Goal: Transaction & Acquisition: Purchase product/service

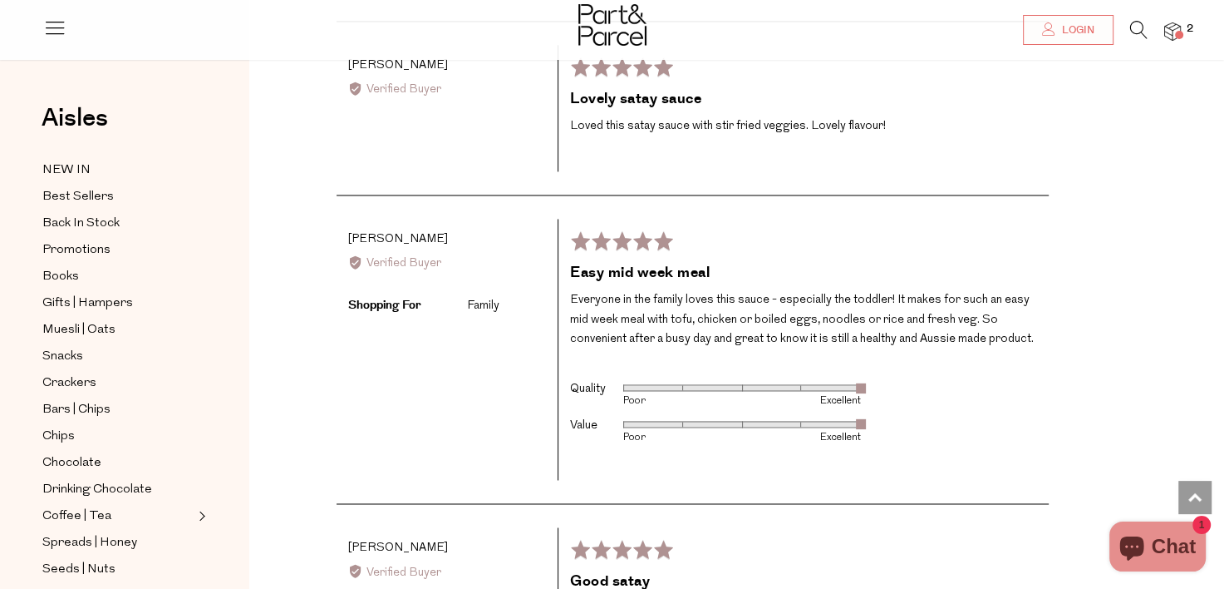
scroll to position [2463, 0]
click at [1175, 27] on img at bounding box center [1173, 31] width 17 height 19
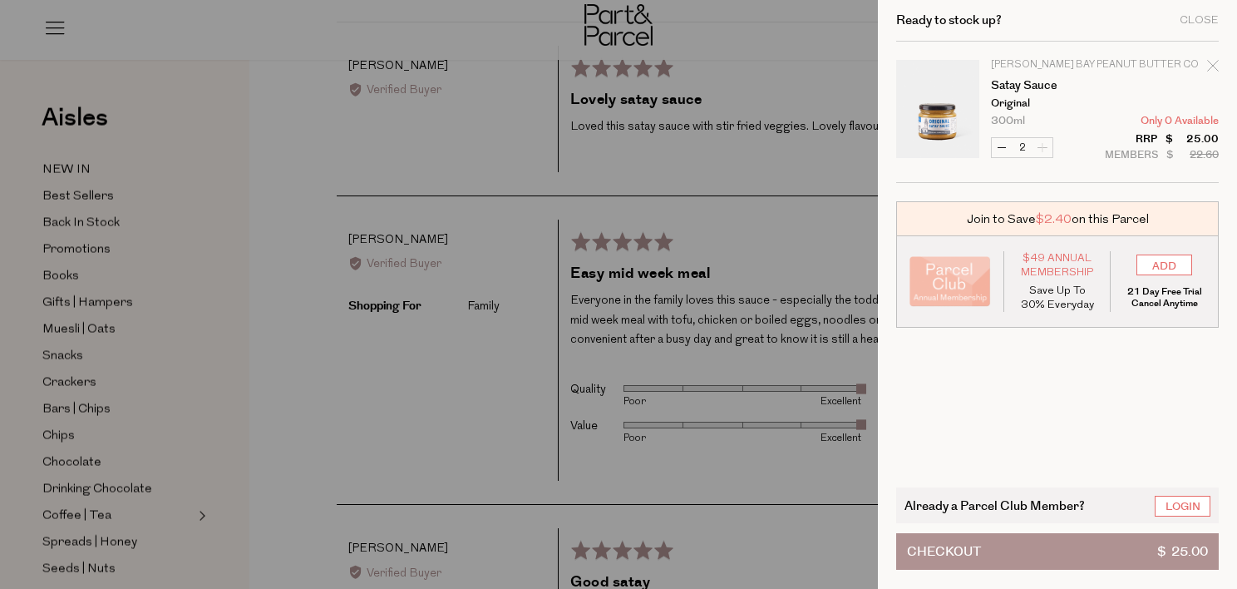
click at [209, 289] on div at bounding box center [618, 294] width 1237 height 589
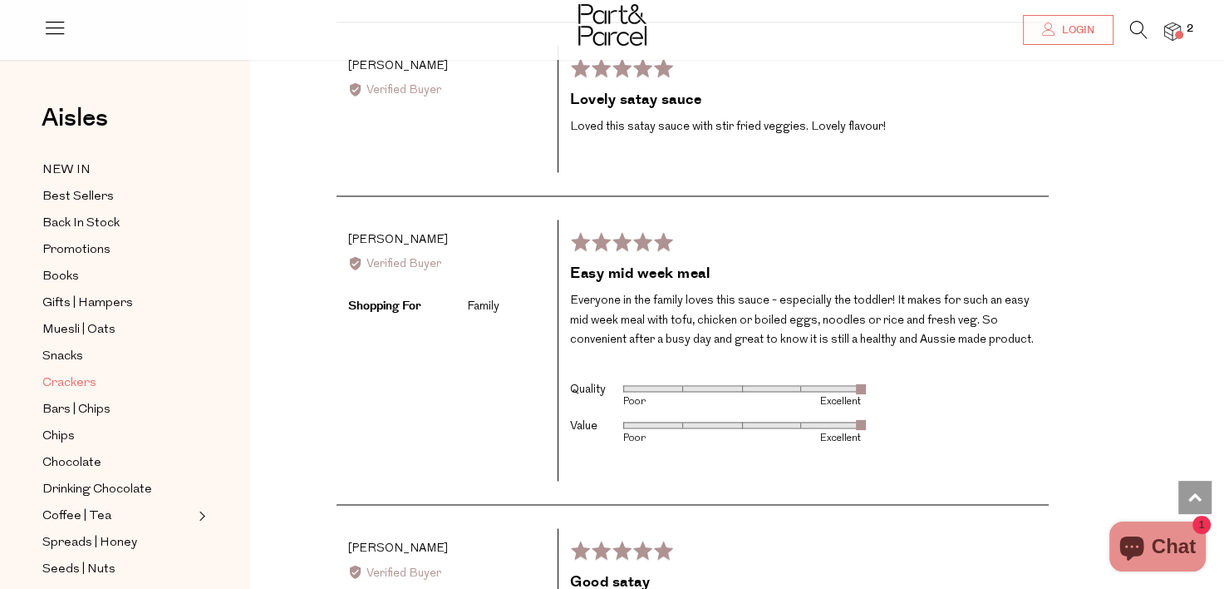
click at [83, 382] on span "Crackers" at bounding box center [69, 383] width 54 height 20
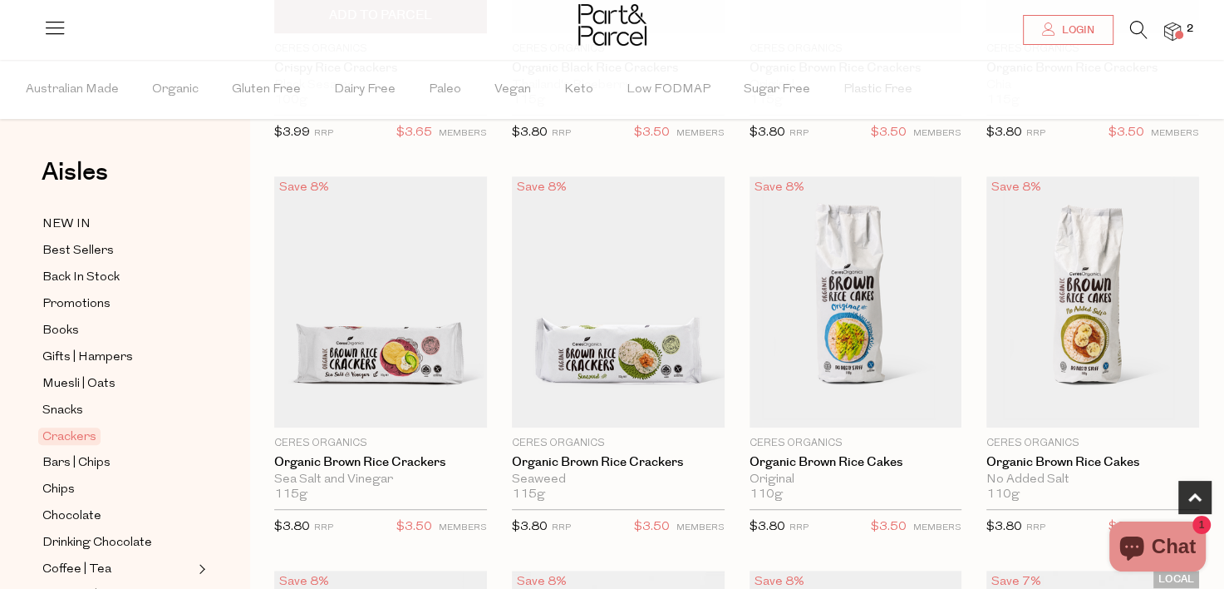
scroll to position [828, 0]
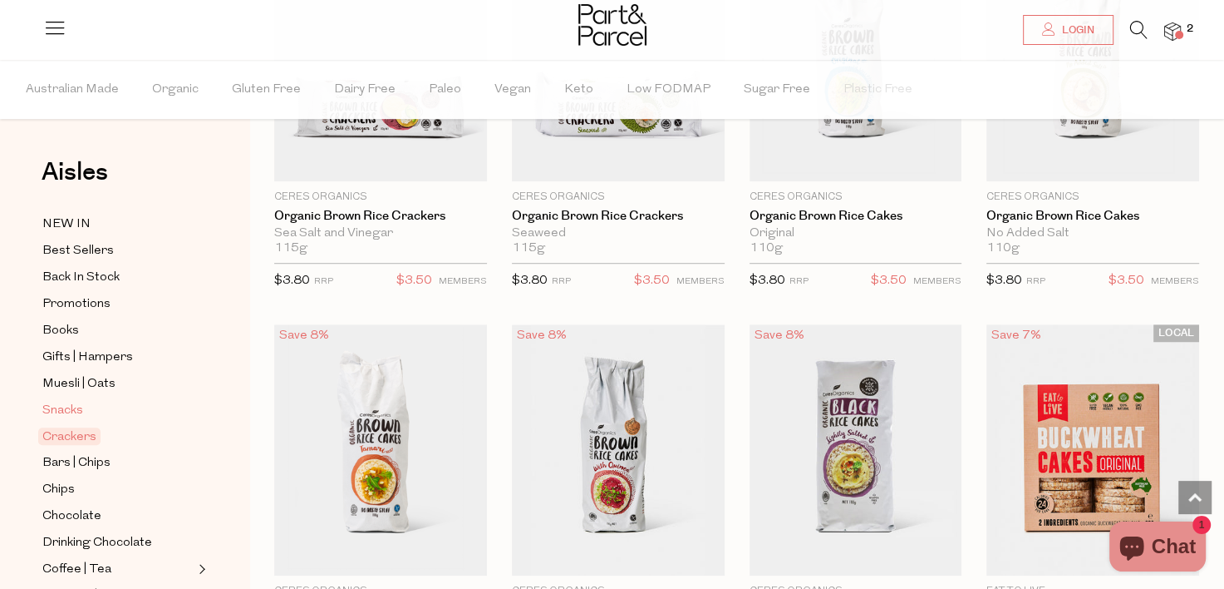
click at [71, 405] on span "Snacks" at bounding box center [62, 411] width 41 height 20
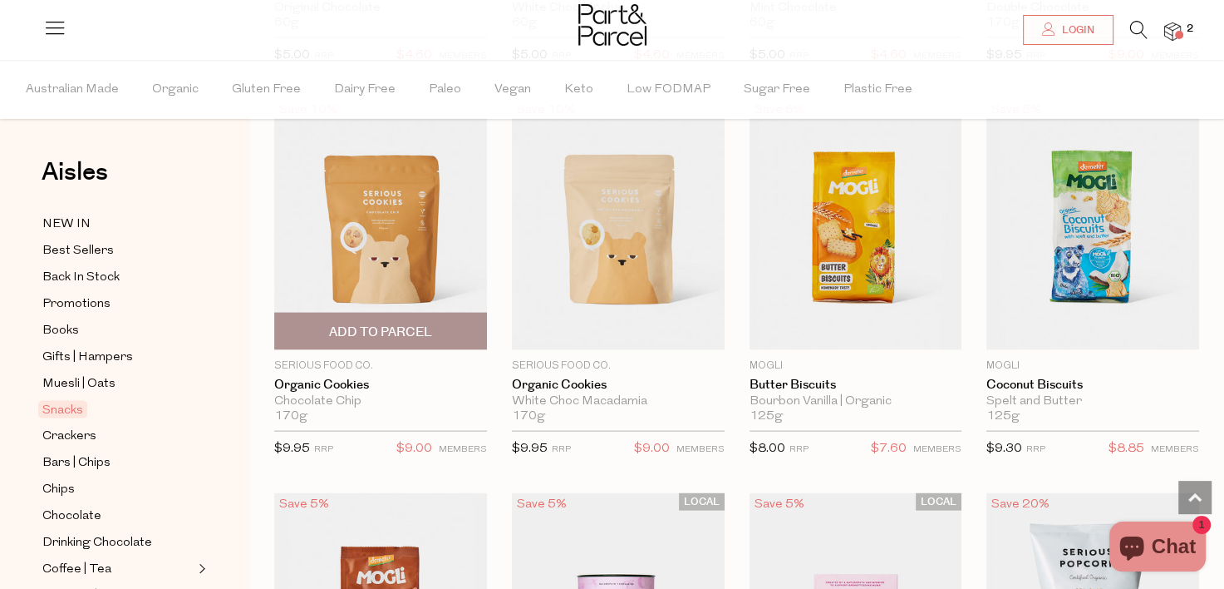
scroll to position [3299, 0]
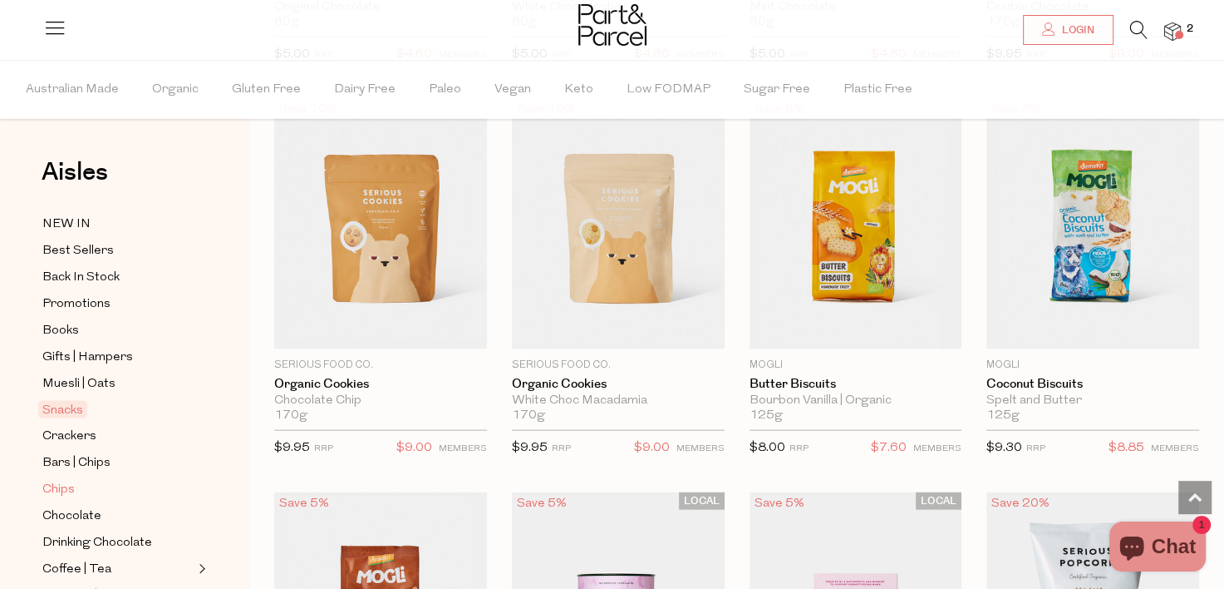
click at [65, 485] on span "Chips" at bounding box center [58, 490] width 32 height 20
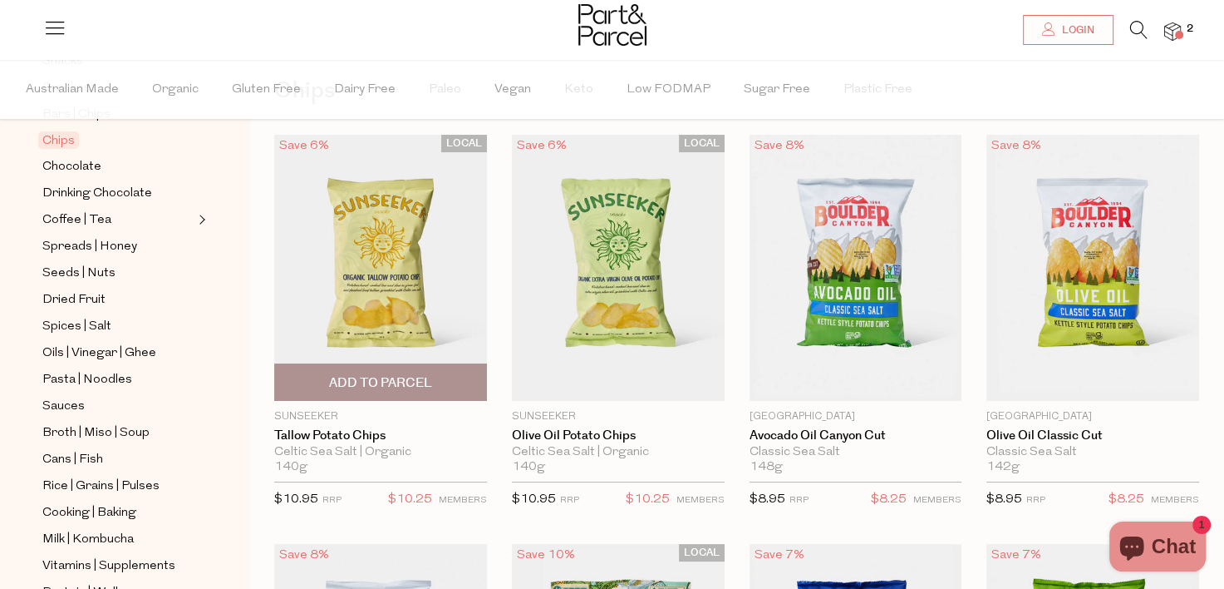
scroll to position [415, 0]
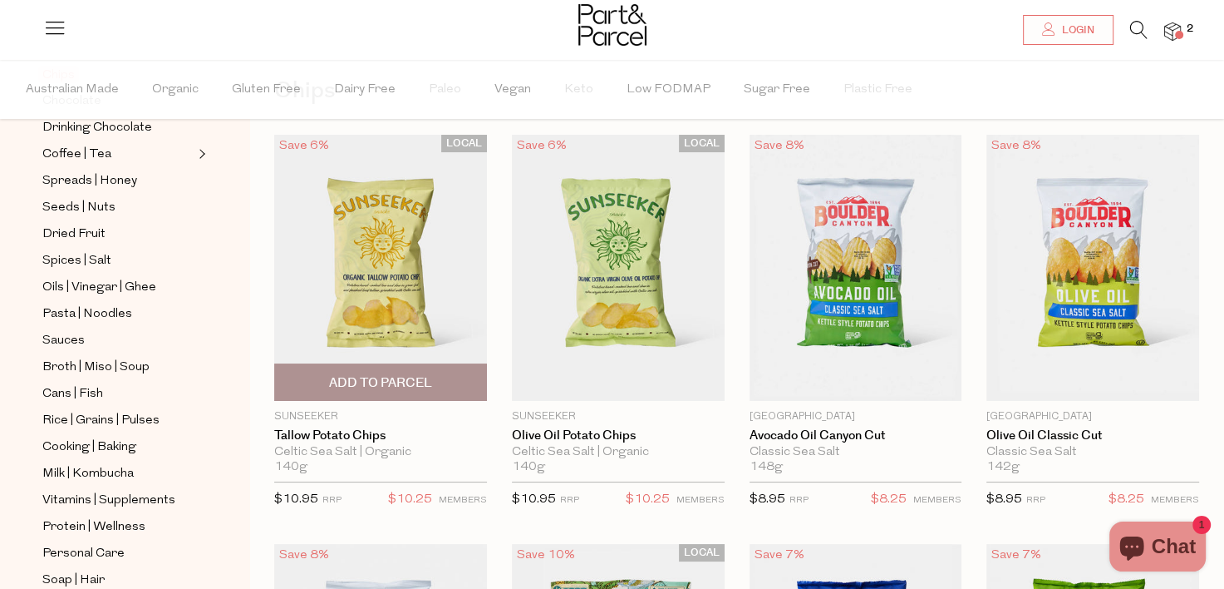
click at [270, 411] on div "LOCAL Save 6% 1 Add To Parcel Sunseeker Tallow Potato Chips Celtic Sea Salt | O…" at bounding box center [368, 327] width 238 height 384
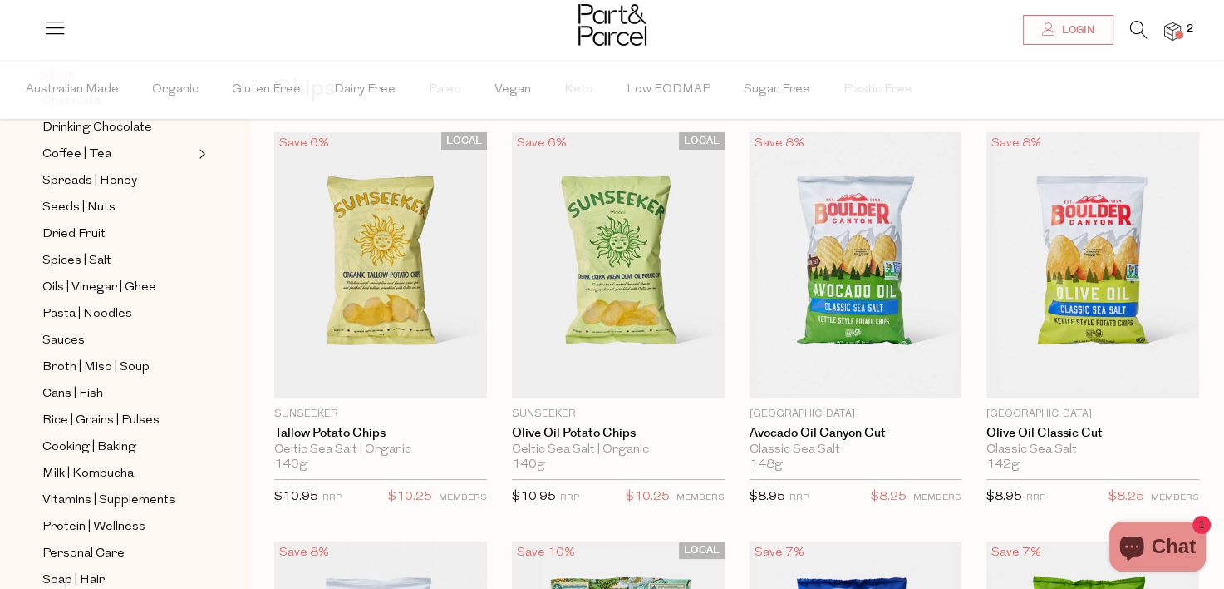
scroll to position [0, 0]
